Goal: Information Seeking & Learning: Get advice/opinions

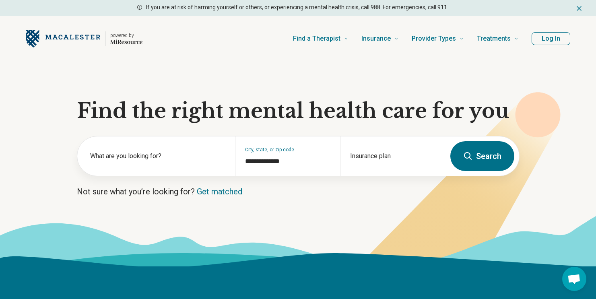
click at [497, 157] on button "Search" at bounding box center [482, 156] width 64 height 30
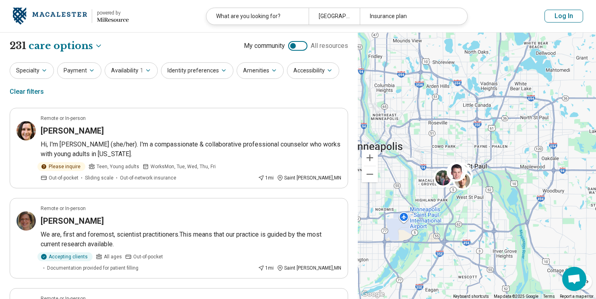
click at [304, 46] on div at bounding box center [297, 46] width 19 height 10
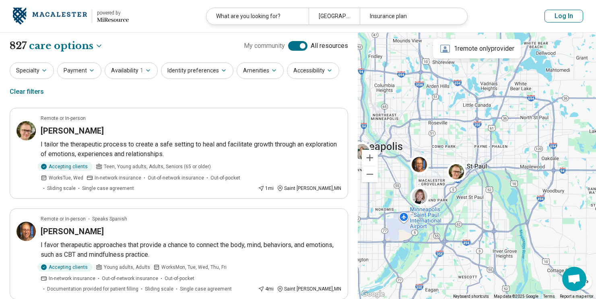
click at [292, 45] on div at bounding box center [297, 46] width 19 height 10
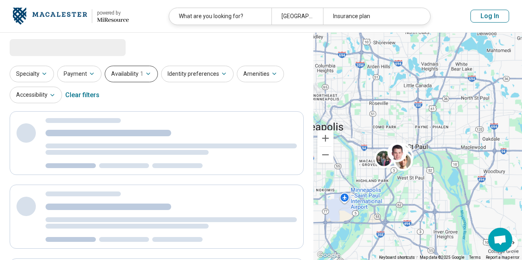
click at [126, 75] on button "Availability 1" at bounding box center [131, 74] width 53 height 17
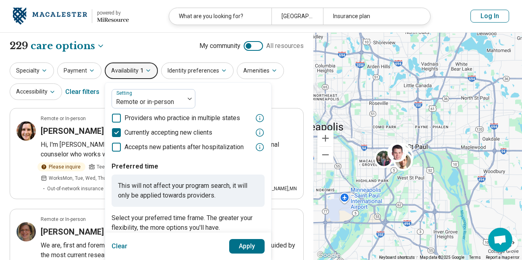
click at [115, 116] on icon at bounding box center [116, 118] width 9 height 9
click at [244, 245] on button "Apply" at bounding box center [247, 246] width 36 height 14
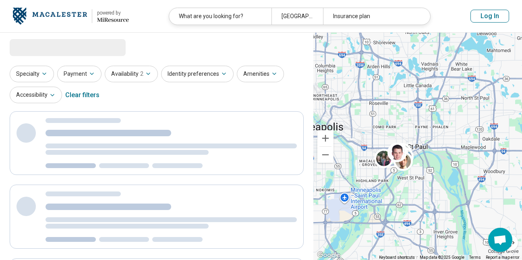
select select "***"
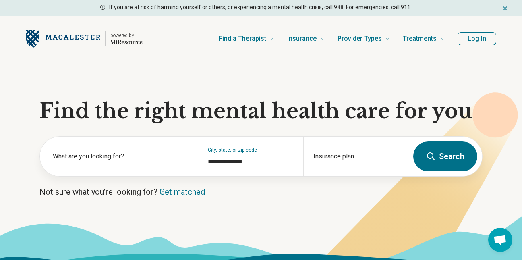
click at [439, 150] on button "Search" at bounding box center [445, 156] width 64 height 30
select select "***"
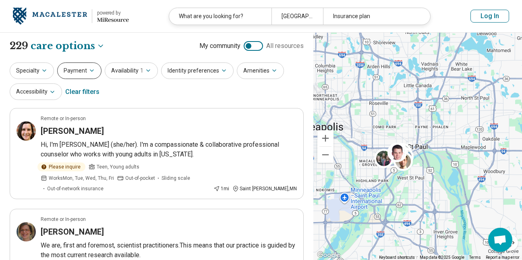
click at [72, 71] on button "Payment" at bounding box center [79, 70] width 44 height 17
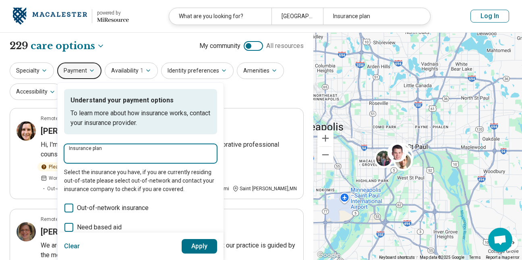
click at [79, 155] on input "Insurance plan" at bounding box center [140, 156] width 143 height 10
type input "**********"
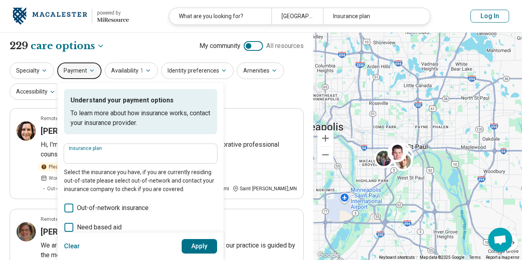
click at [197, 245] on button "Apply" at bounding box center [200, 246] width 36 height 14
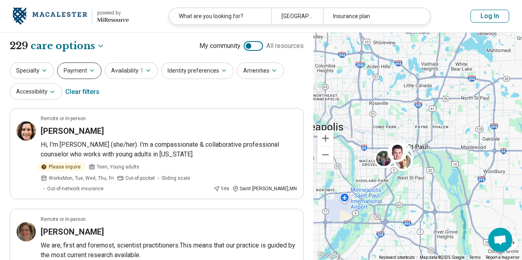
click at [75, 70] on button "Payment" at bounding box center [79, 70] width 44 height 17
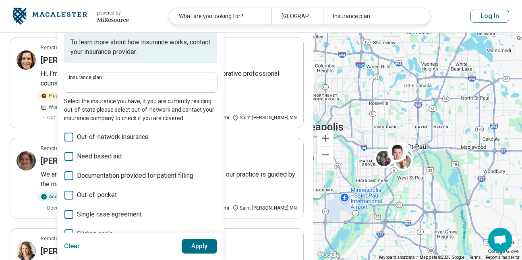
scroll to position [70, 0]
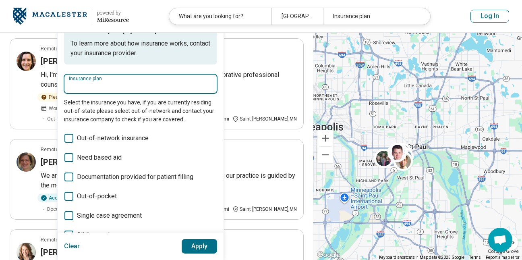
click at [99, 87] on input "Insurance plan" at bounding box center [140, 86] width 143 height 10
type input "*"
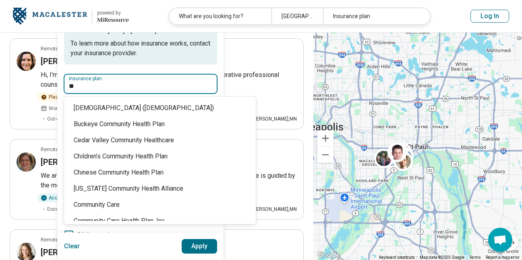
type input "*"
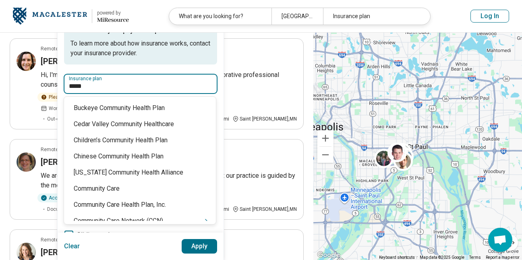
type input "******"
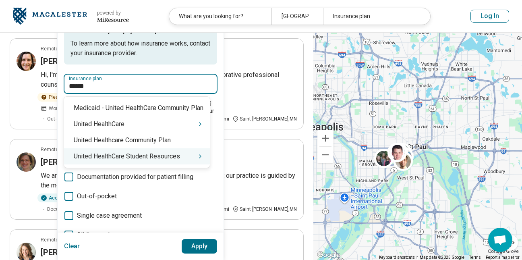
click at [147, 159] on div "United HealthCare Student Resources" at bounding box center [137, 156] width 146 height 16
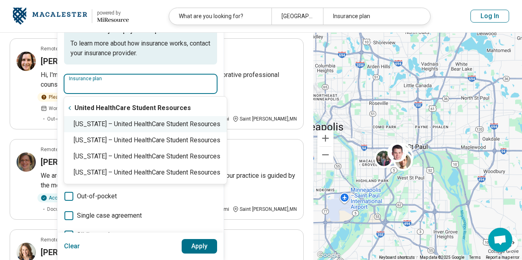
click at [140, 125] on div "[US_STATE] – United HealthCare Student Resources" at bounding box center [145, 124] width 163 height 16
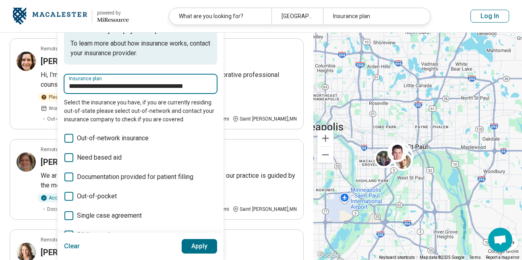
type input "**********"
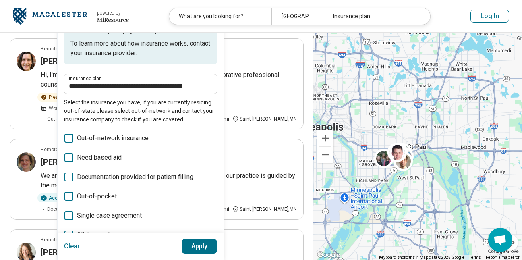
click at [200, 244] on button "Apply" at bounding box center [200, 246] width 36 height 14
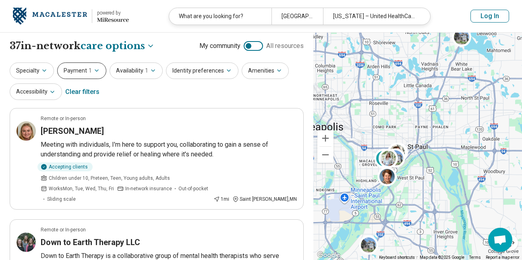
click at [77, 69] on button "Payment 1" at bounding box center [81, 70] width 49 height 17
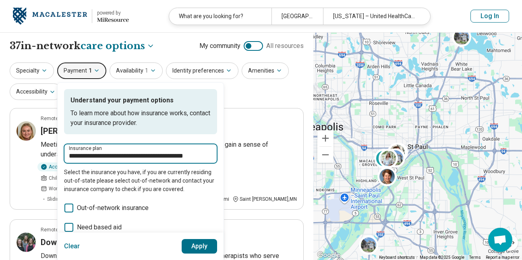
click at [138, 159] on input "**********" at bounding box center [140, 156] width 143 height 10
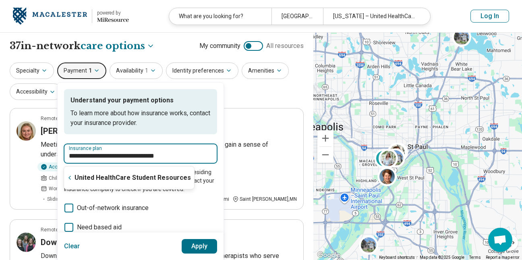
click at [182, 155] on input "**********" at bounding box center [140, 156] width 143 height 10
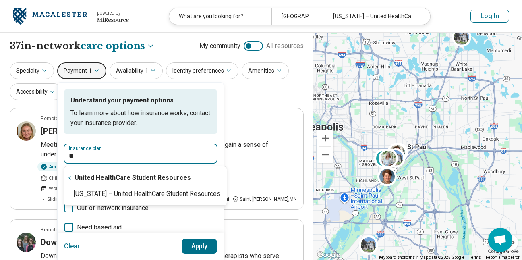
type input "*"
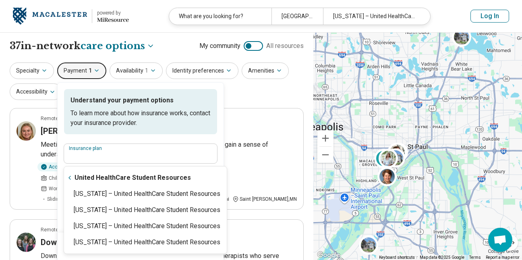
click at [257, 89] on div "Specialty Payment 1 Understand your payment options To learn more about how ins…" at bounding box center [157, 81] width 294 height 39
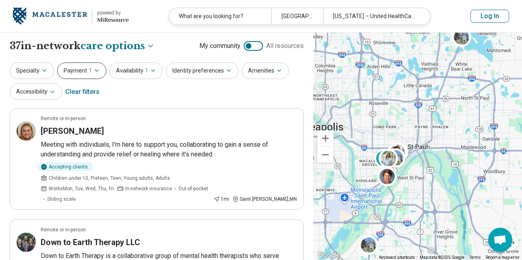
click at [73, 69] on button "Payment 1" at bounding box center [81, 70] width 49 height 17
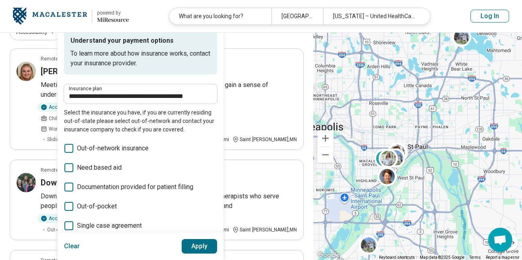
scroll to position [67, 0]
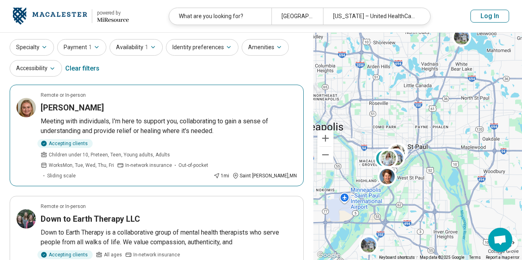
scroll to position [0, 0]
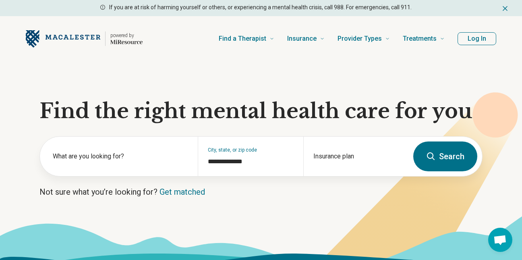
click at [453, 156] on button "Search" at bounding box center [445, 156] width 64 height 30
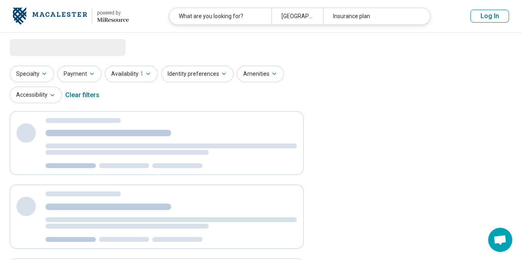
select select "***"
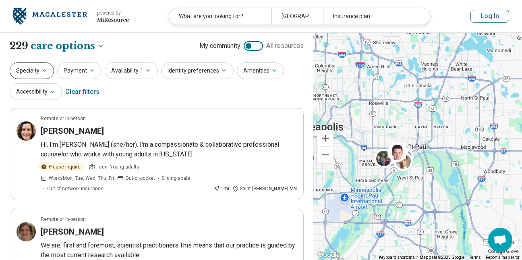
click at [27, 75] on button "Specialty" at bounding box center [32, 70] width 44 height 17
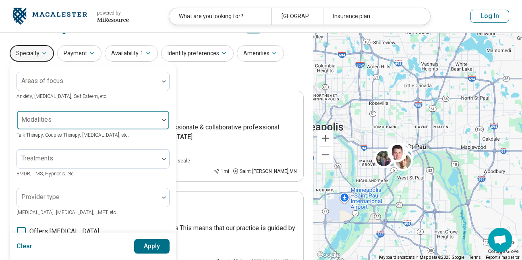
scroll to position [8, 0]
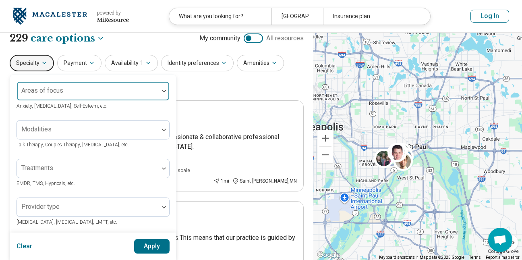
click at [165, 91] on img at bounding box center [164, 91] width 4 height 2
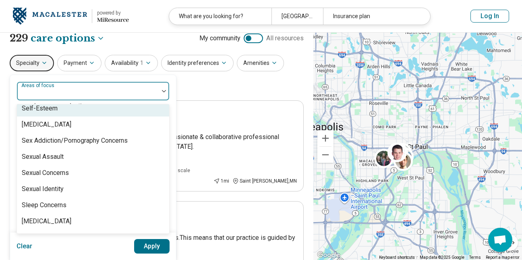
scroll to position [1399, 0]
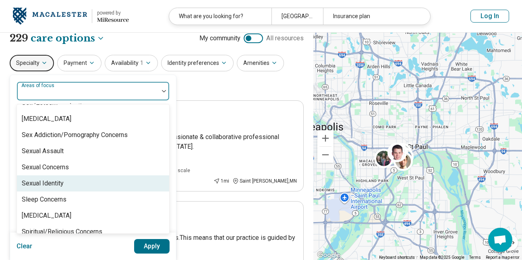
click at [64, 184] on div "Sexual Identity" at bounding box center [93, 183] width 152 height 16
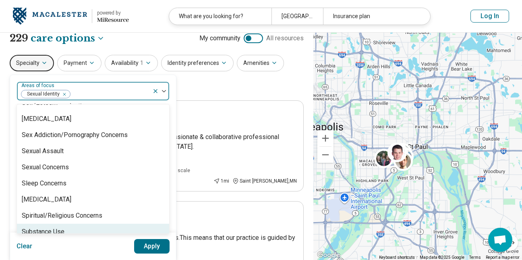
click at [158, 245] on button "Apply" at bounding box center [152, 246] width 36 height 14
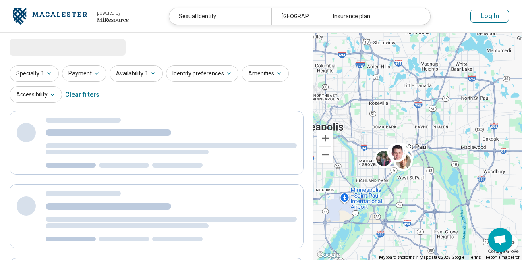
scroll to position [0, 0]
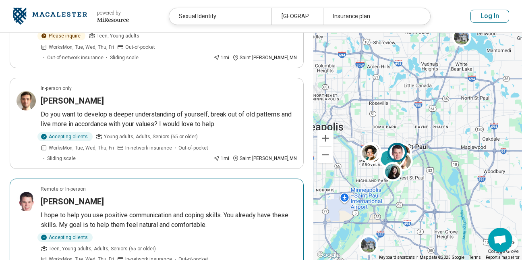
scroll to position [131, 0]
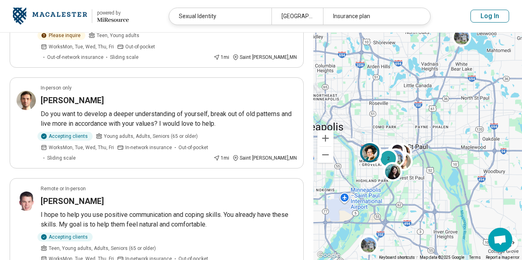
click at [367, 153] on img at bounding box center [369, 152] width 19 height 19
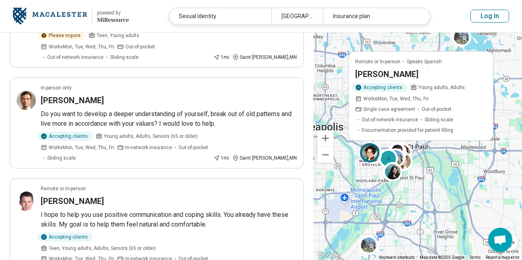
click at [375, 74] on h3 "[PERSON_NAME]" at bounding box center [386, 73] width 63 height 11
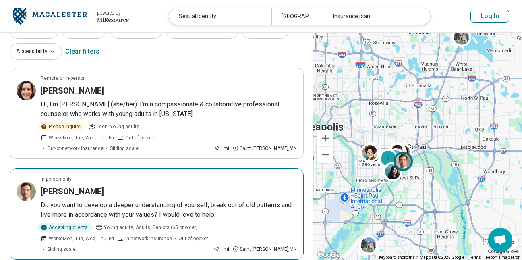
scroll to position [0, 0]
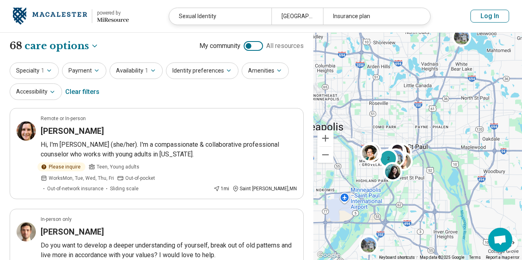
click at [260, 45] on div at bounding box center [253, 46] width 19 height 10
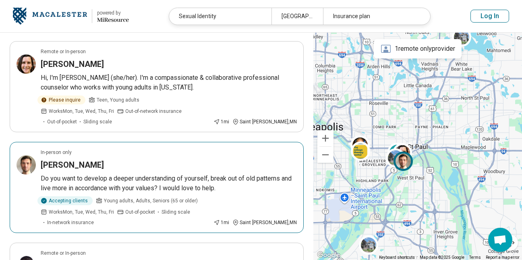
scroll to position [716, 0]
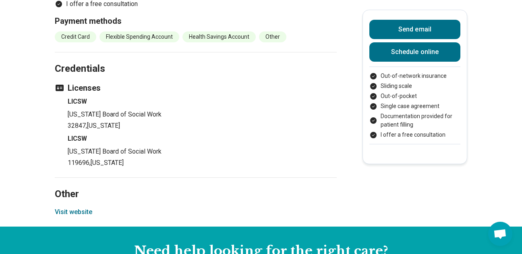
scroll to position [1004, 0]
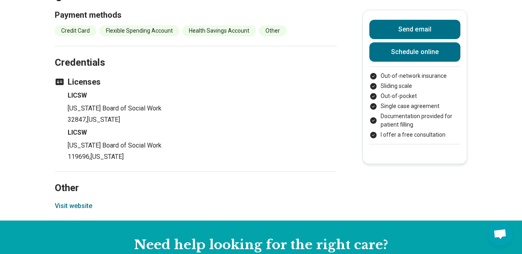
click at [72, 201] on button "Visit website" at bounding box center [73, 206] width 37 height 10
